Goal: Check status: Check status

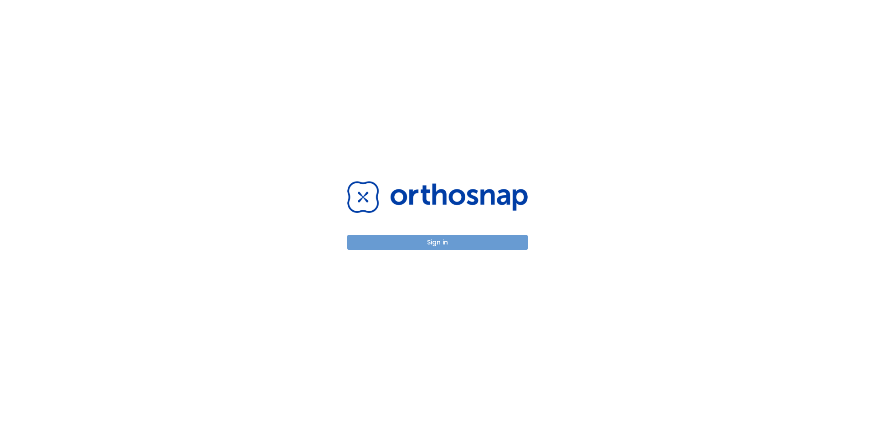
click at [439, 238] on button "Sign in" at bounding box center [437, 242] width 180 height 15
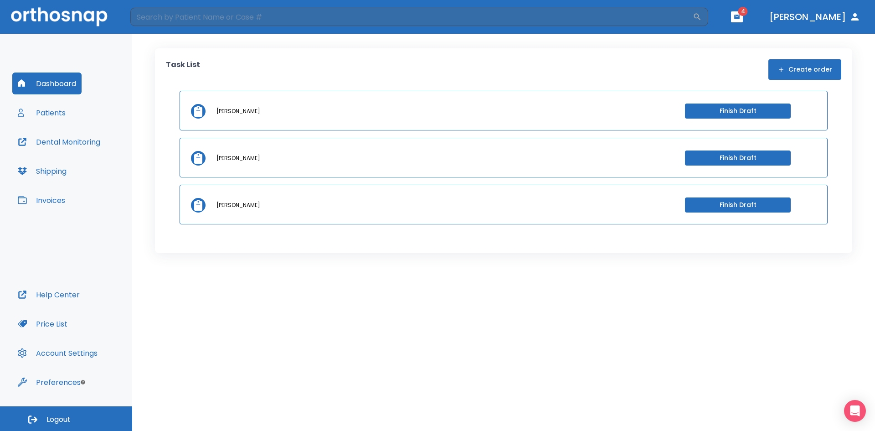
click at [37, 109] on button "Patients" at bounding box center [41, 113] width 59 height 22
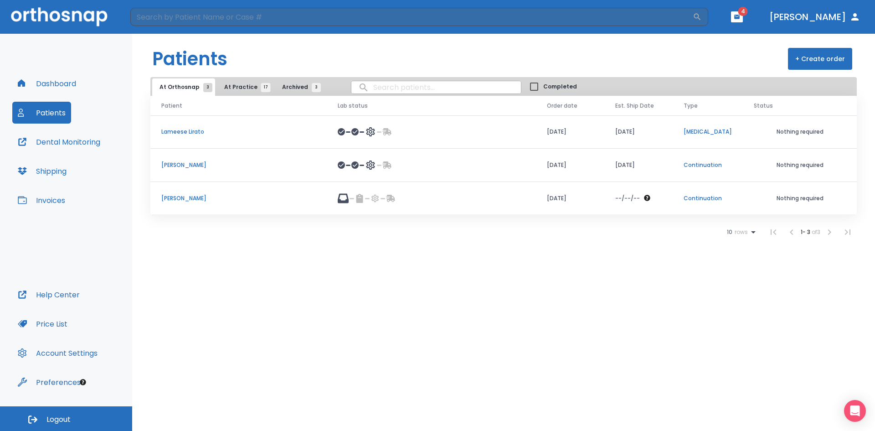
click at [359, 166] on div at bounding box center [354, 164] width 7 height 7
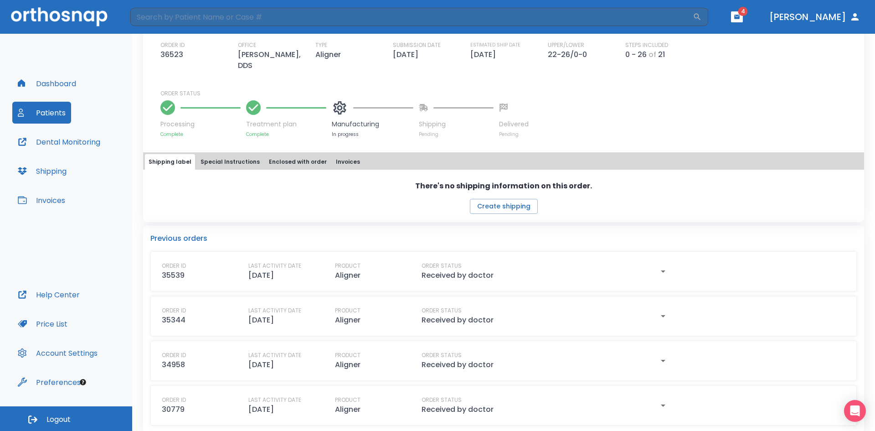
scroll to position [276, 0]
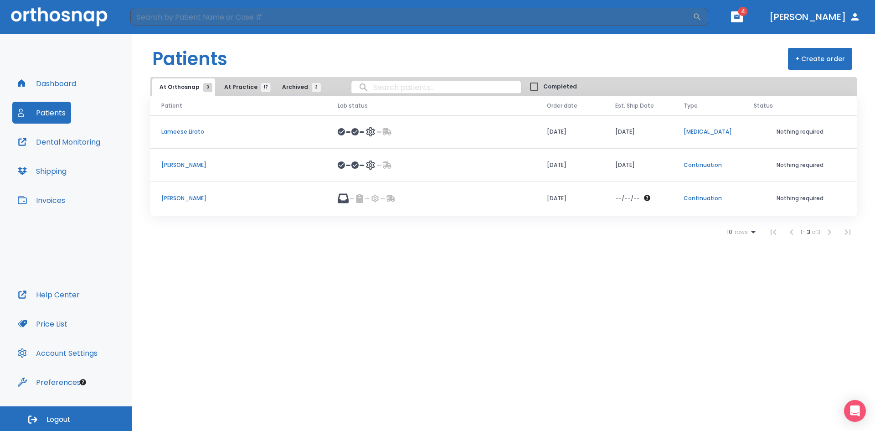
click at [199, 164] on p "[PERSON_NAME]" at bounding box center [238, 165] width 154 height 8
